Goal: Find specific page/section: Find specific page/section

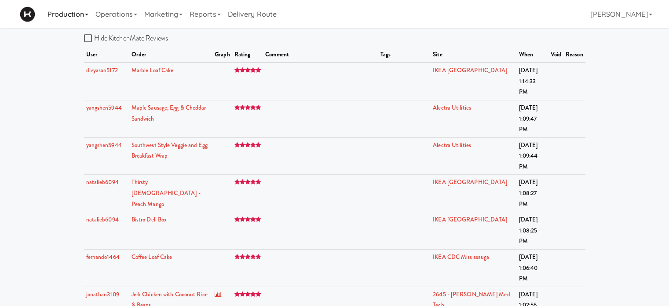
click at [74, 12] on link "Production" at bounding box center [68, 14] width 48 height 28
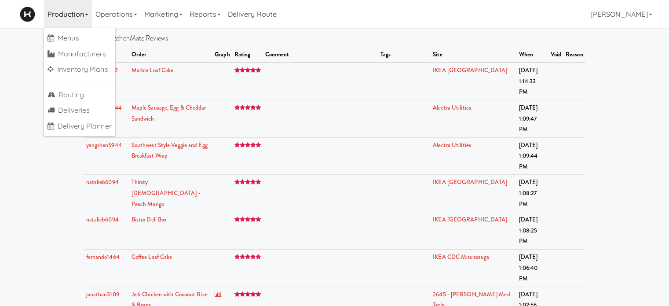
click at [74, 12] on link "Production" at bounding box center [68, 14] width 48 height 28
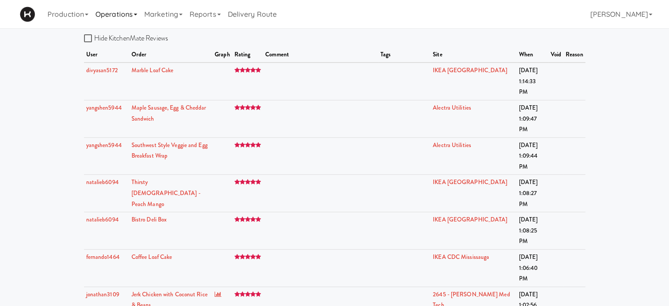
click at [123, 8] on link "Operations" at bounding box center [116, 14] width 49 height 28
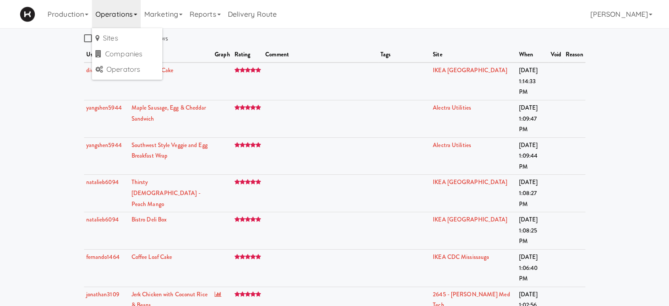
click at [123, 8] on link "Operations" at bounding box center [116, 14] width 49 height 28
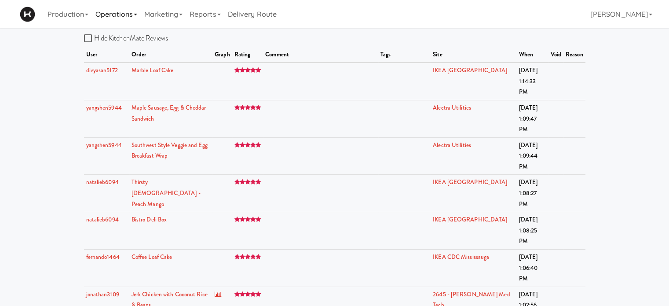
click at [123, 8] on link "Operations" at bounding box center [116, 14] width 49 height 28
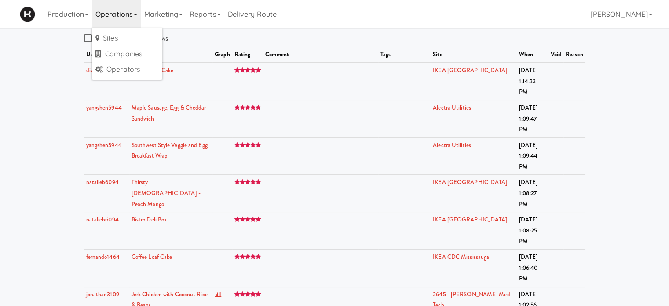
click at [123, 8] on link "Operations" at bounding box center [116, 14] width 49 height 28
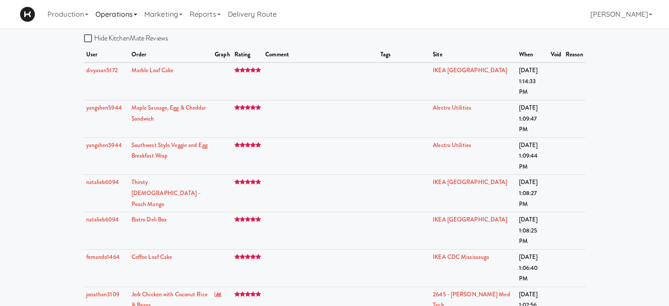
click at [123, 8] on link "Operations" at bounding box center [116, 14] width 49 height 28
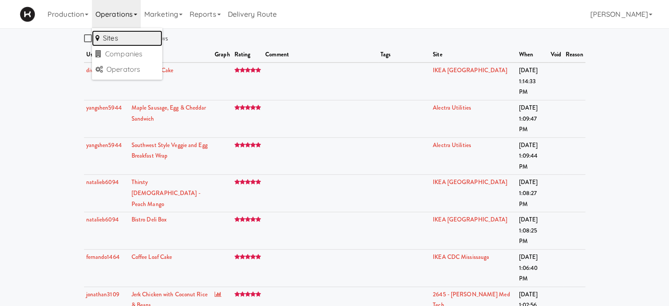
click at [120, 34] on link "Sites" at bounding box center [127, 38] width 70 height 16
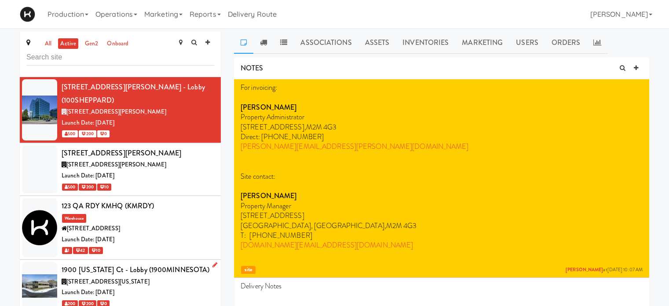
click at [180, 287] on div "Launch Date: [DATE]" at bounding box center [138, 292] width 153 height 11
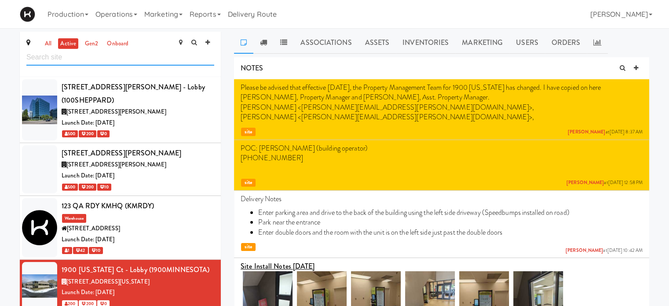
click at [62, 61] on input "text" at bounding box center [120, 57] width 188 height 16
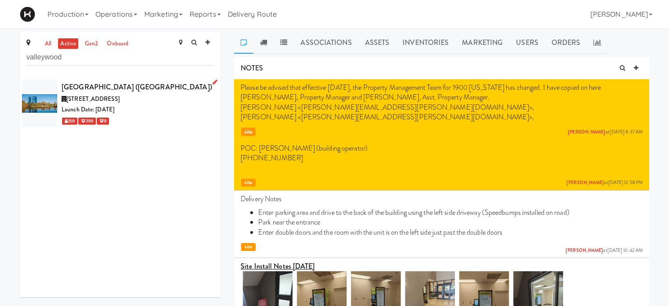
click at [150, 113] on div "Launch Date: [DATE]" at bounding box center [138, 109] width 153 height 11
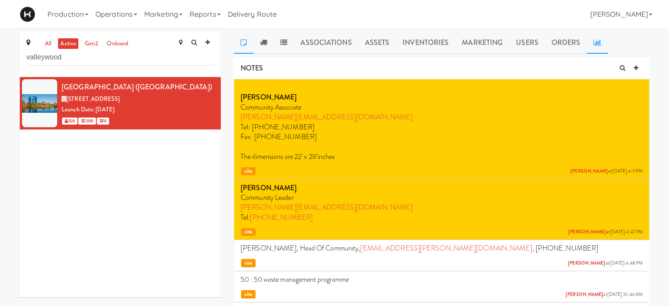
click at [598, 41] on link at bounding box center [597, 43] width 21 height 22
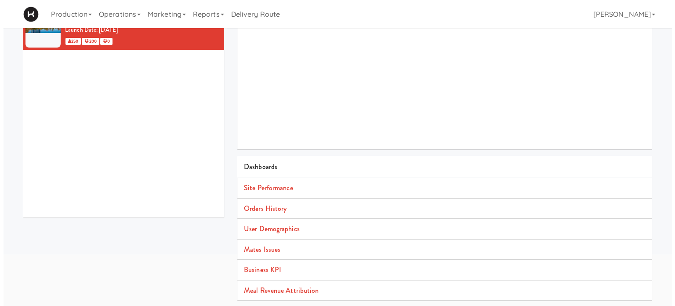
scroll to position [80, 0]
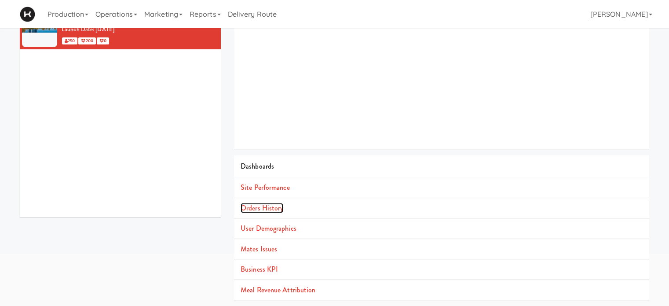
click at [266, 206] on link "Orders History" at bounding box center [261, 208] width 43 height 10
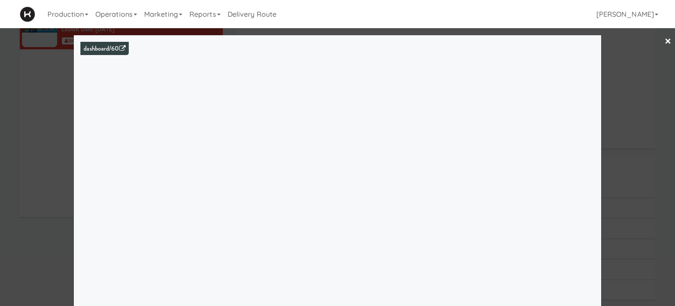
click at [642, 168] on div at bounding box center [337, 153] width 675 height 306
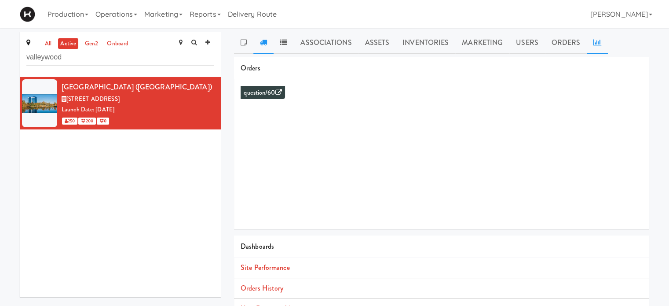
click at [262, 44] on icon at bounding box center [263, 42] width 7 height 7
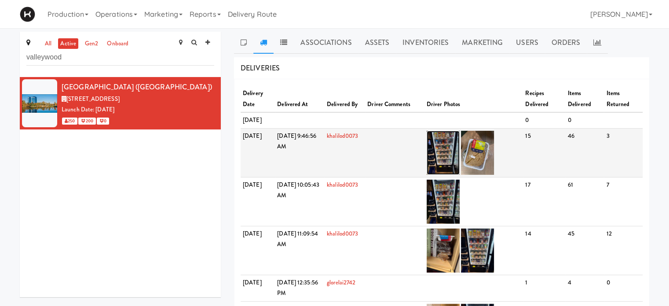
click at [459, 163] on img at bounding box center [442, 153] width 33 height 44
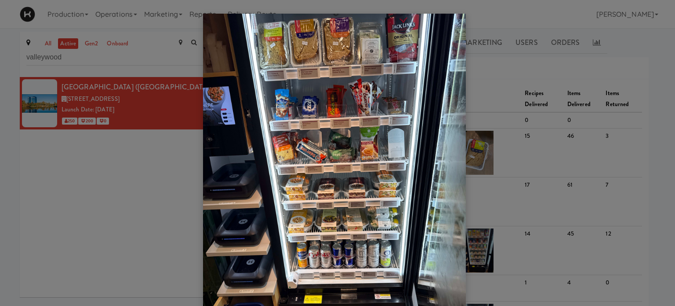
click at [506, 82] on div at bounding box center [337, 153] width 675 height 306
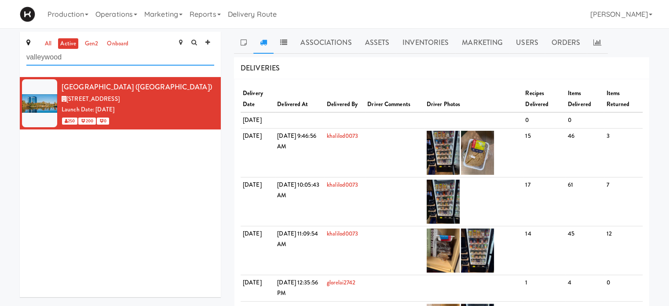
drag, startPoint x: 77, startPoint y: 54, endPoint x: 0, endPoint y: 68, distance: 78.6
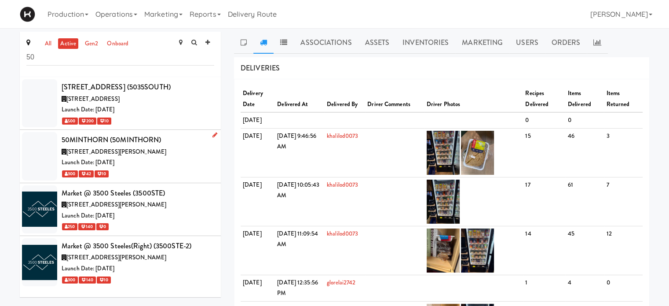
click at [155, 168] on div "300 42 10" at bounding box center [138, 173] width 153 height 11
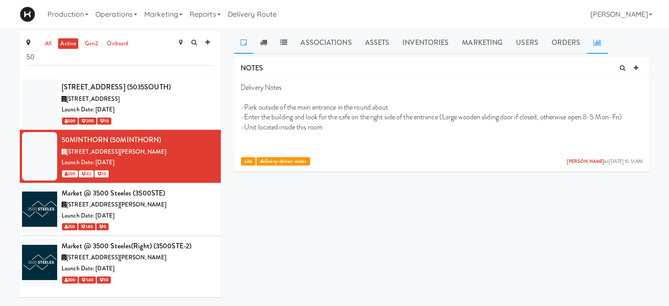
click at [593, 45] on icon at bounding box center [597, 42] width 8 height 7
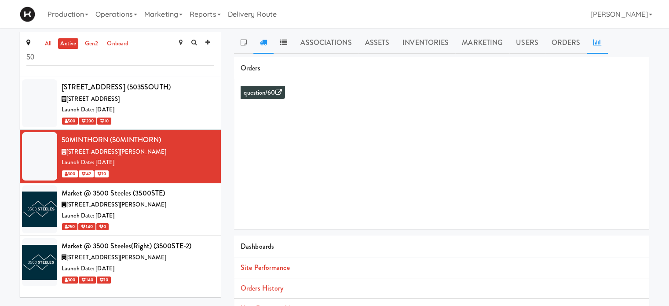
click at [263, 41] on icon at bounding box center [263, 42] width 7 height 7
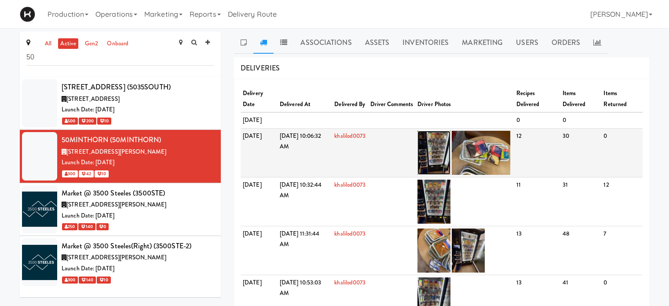
click at [448, 166] on img at bounding box center [433, 153] width 33 height 44
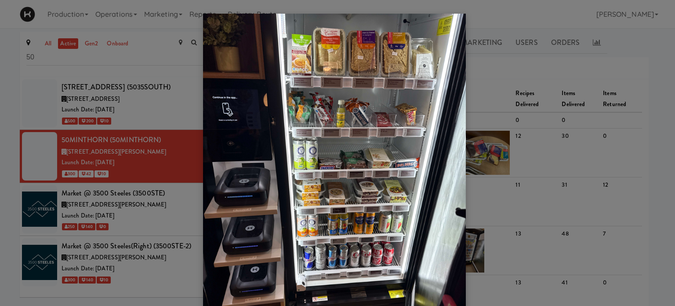
click at [652, 138] on div at bounding box center [337, 153] width 675 height 306
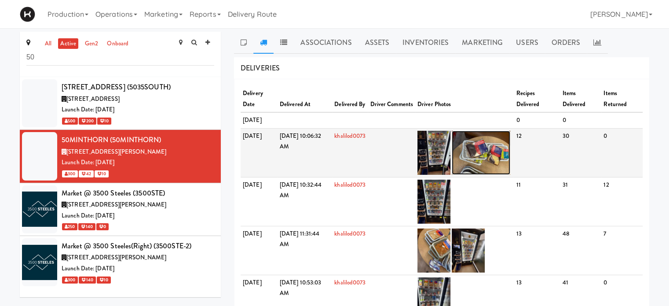
click at [503, 164] on img at bounding box center [481, 153] width 59 height 44
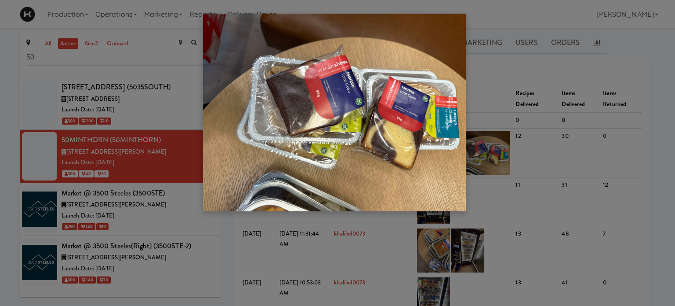
click at [652, 172] on div at bounding box center [337, 153] width 675 height 306
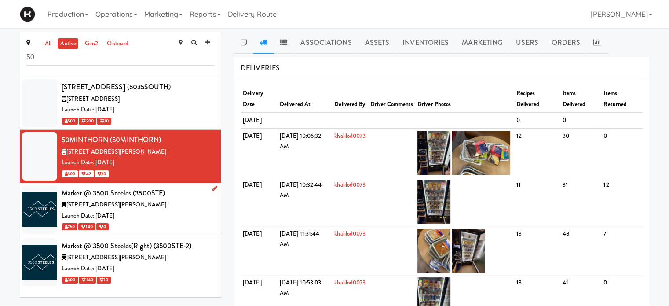
click at [169, 226] on div "250 140 0" at bounding box center [138, 226] width 153 height 11
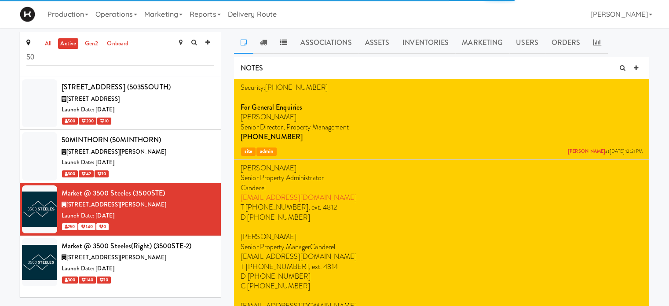
click at [262, 45] on icon at bounding box center [263, 42] width 7 height 7
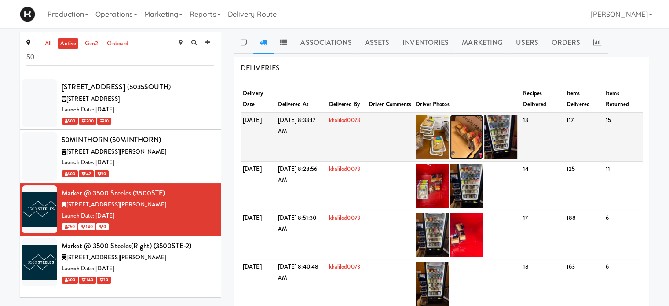
click at [472, 150] on img at bounding box center [466, 137] width 33 height 44
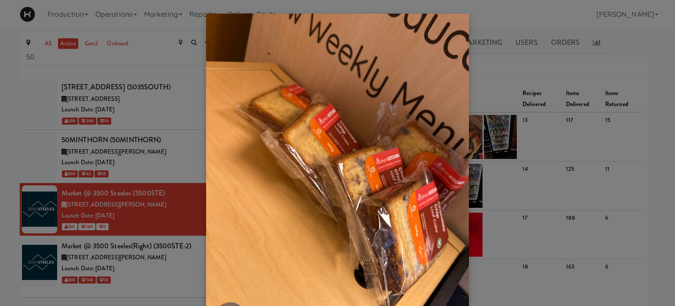
click at [653, 180] on div at bounding box center [337, 153] width 675 height 306
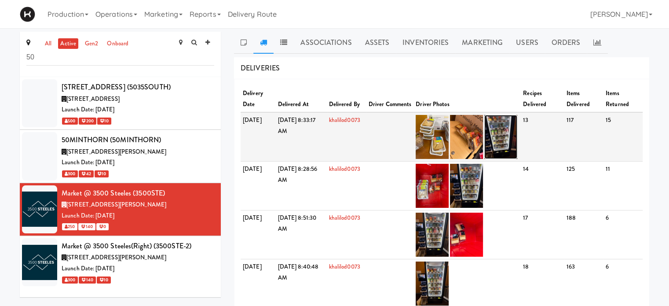
click at [514, 156] on img at bounding box center [500, 137] width 33 height 44
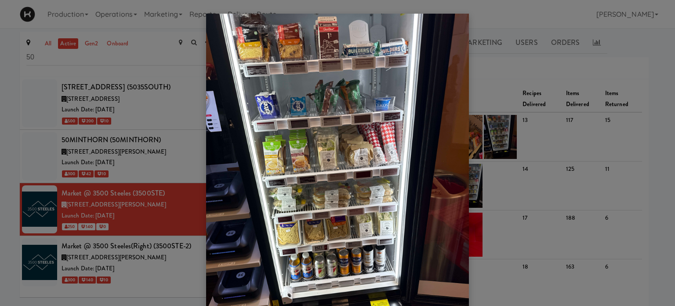
click at [649, 203] on div at bounding box center [337, 153] width 675 height 306
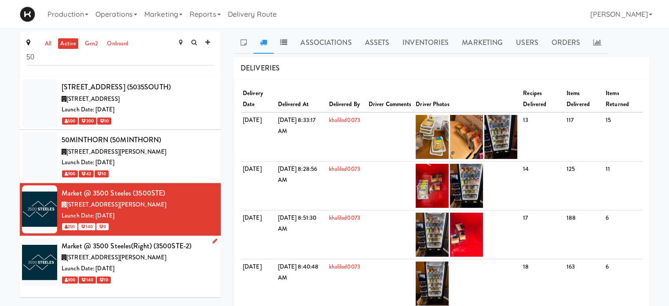
click at [161, 264] on div "Launch Date: [DATE]" at bounding box center [138, 268] width 153 height 11
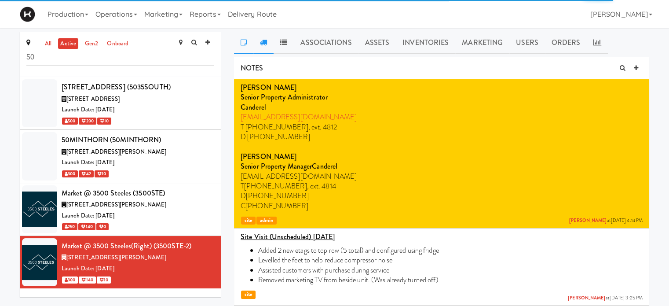
click at [264, 48] on link at bounding box center [263, 43] width 20 height 22
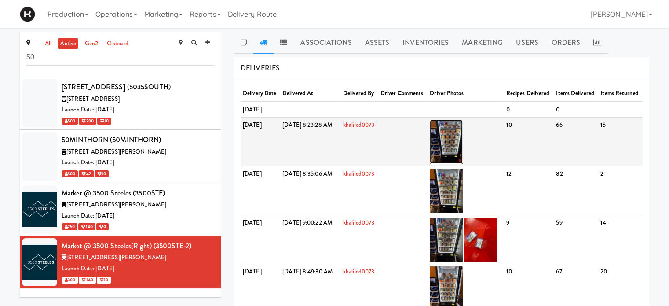
click at [463, 164] on img at bounding box center [446, 142] width 33 height 44
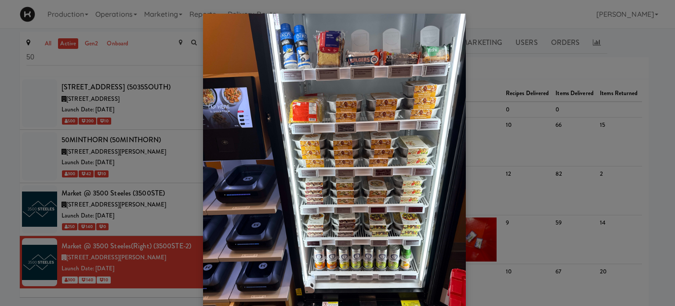
click at [661, 176] on div at bounding box center [337, 153] width 675 height 306
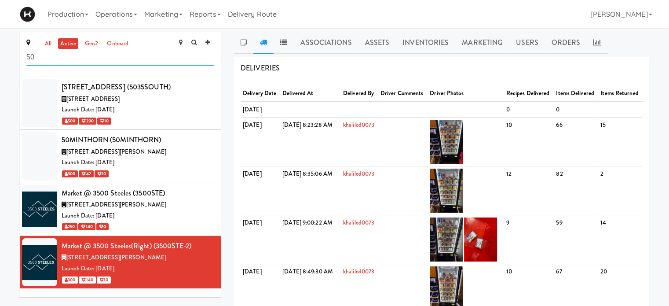
drag, startPoint x: 37, startPoint y: 62, endPoint x: 19, endPoint y: 63, distance: 18.0
click at [19, 63] on div "all active gen2 onboard 50 [STREET_ADDRESS] (5035SOUTH) [STREET_ADDRESS] Date: …" at bounding box center [120, 168] width 214 height 272
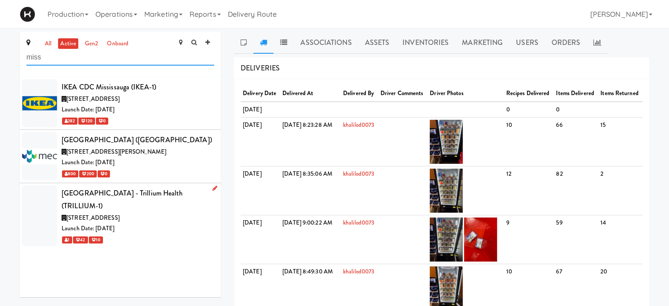
type input "miss"
click at [179, 216] on div "[STREET_ADDRESS]" at bounding box center [138, 217] width 153 height 11
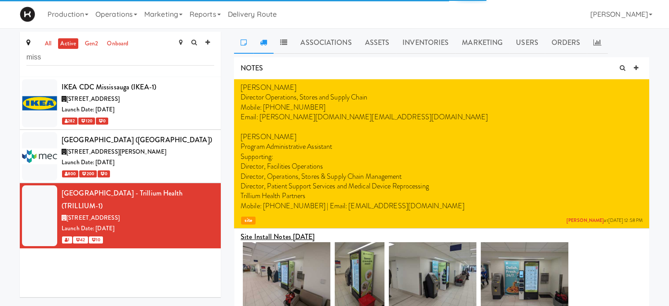
click at [264, 44] on icon at bounding box center [263, 42] width 7 height 7
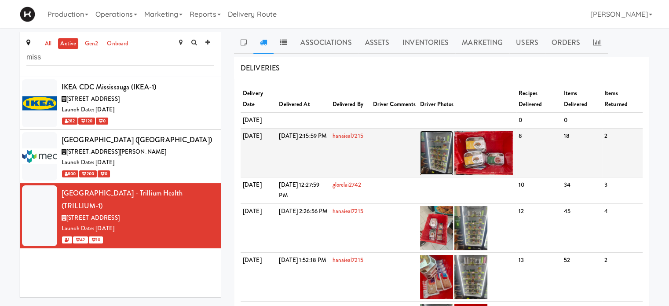
click at [453, 175] on img at bounding box center [436, 153] width 33 height 44
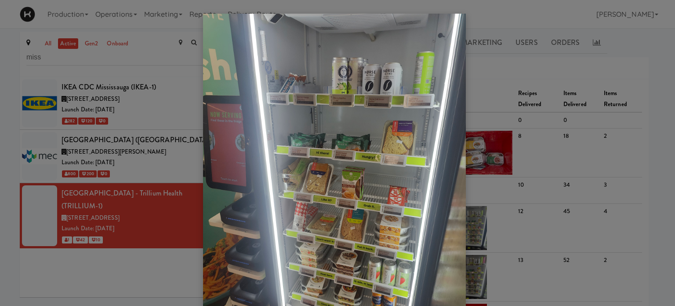
click at [651, 56] on div at bounding box center [337, 153] width 675 height 306
